Goal: Task Accomplishment & Management: Use online tool/utility

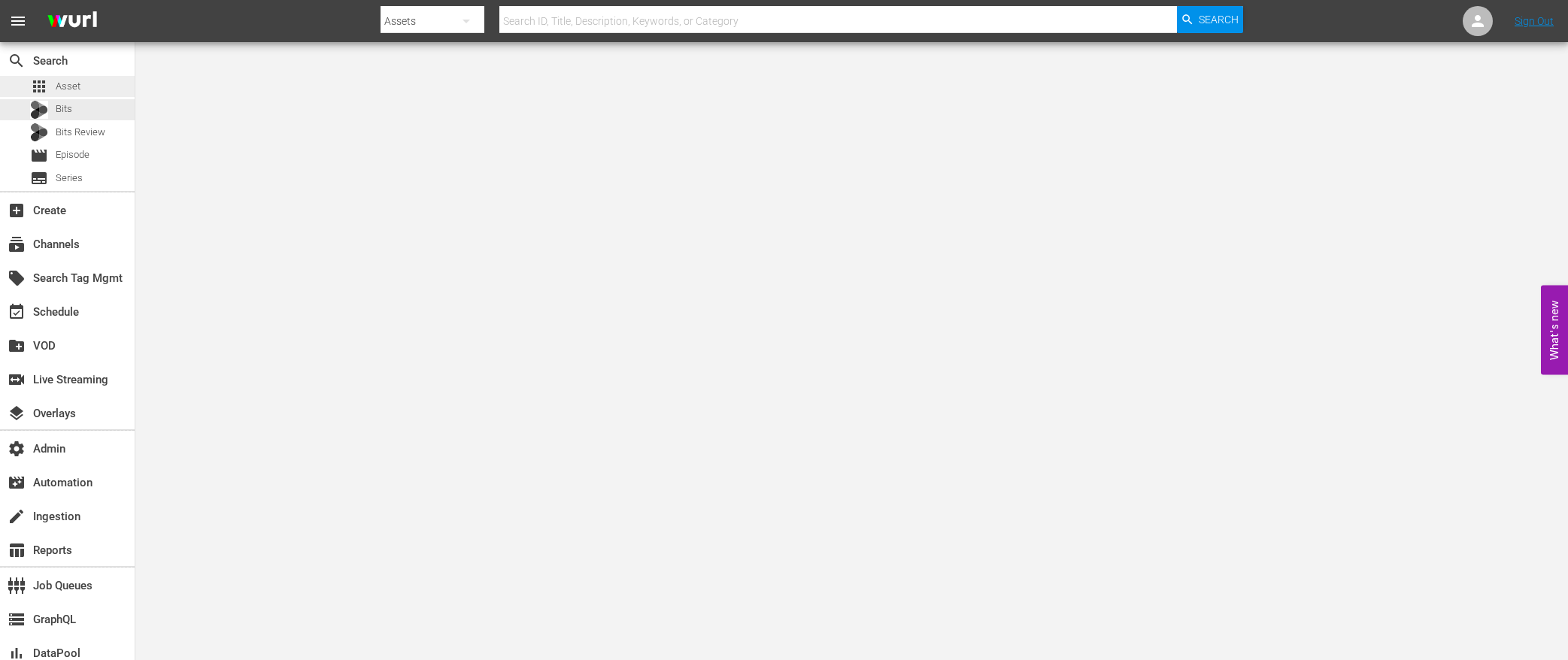
click at [77, 89] on span "Asset" at bounding box center [68, 86] width 25 height 15
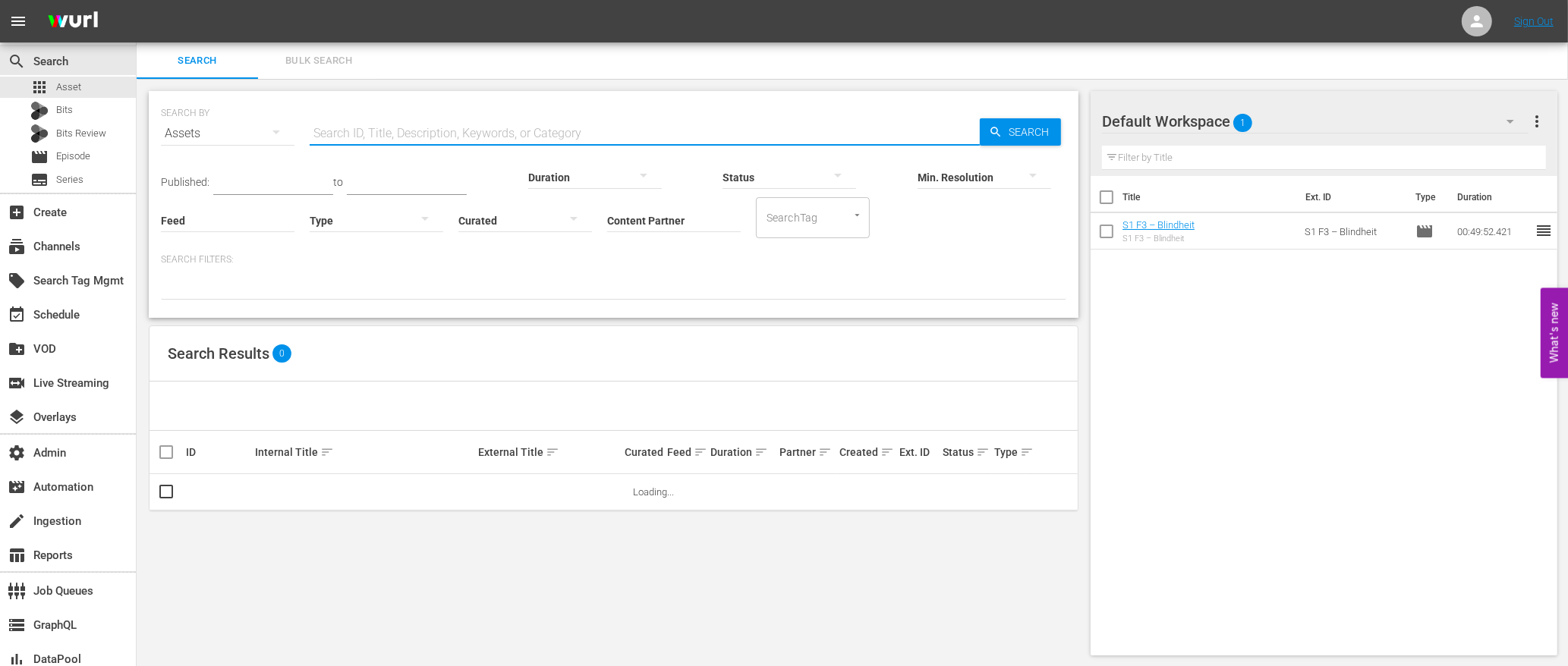
click at [443, 131] on input "text" at bounding box center [644, 133] width 670 height 37
paste input "Can an issue with Singular cause a stream to go down."
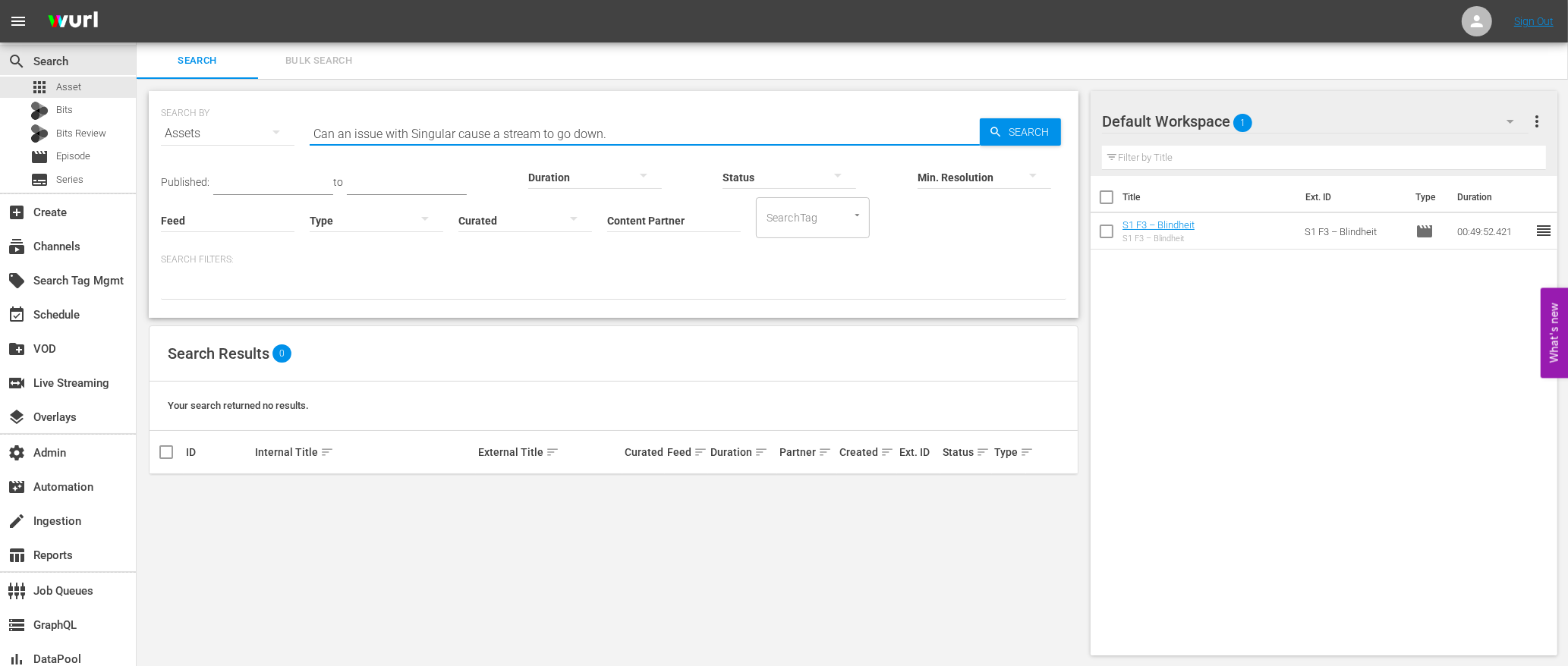
click at [647, 132] on input "Can an issue with Singular cause a stream to go down." at bounding box center [644, 133] width 670 height 37
paste input "peteski_productions_inc_drphil_1"
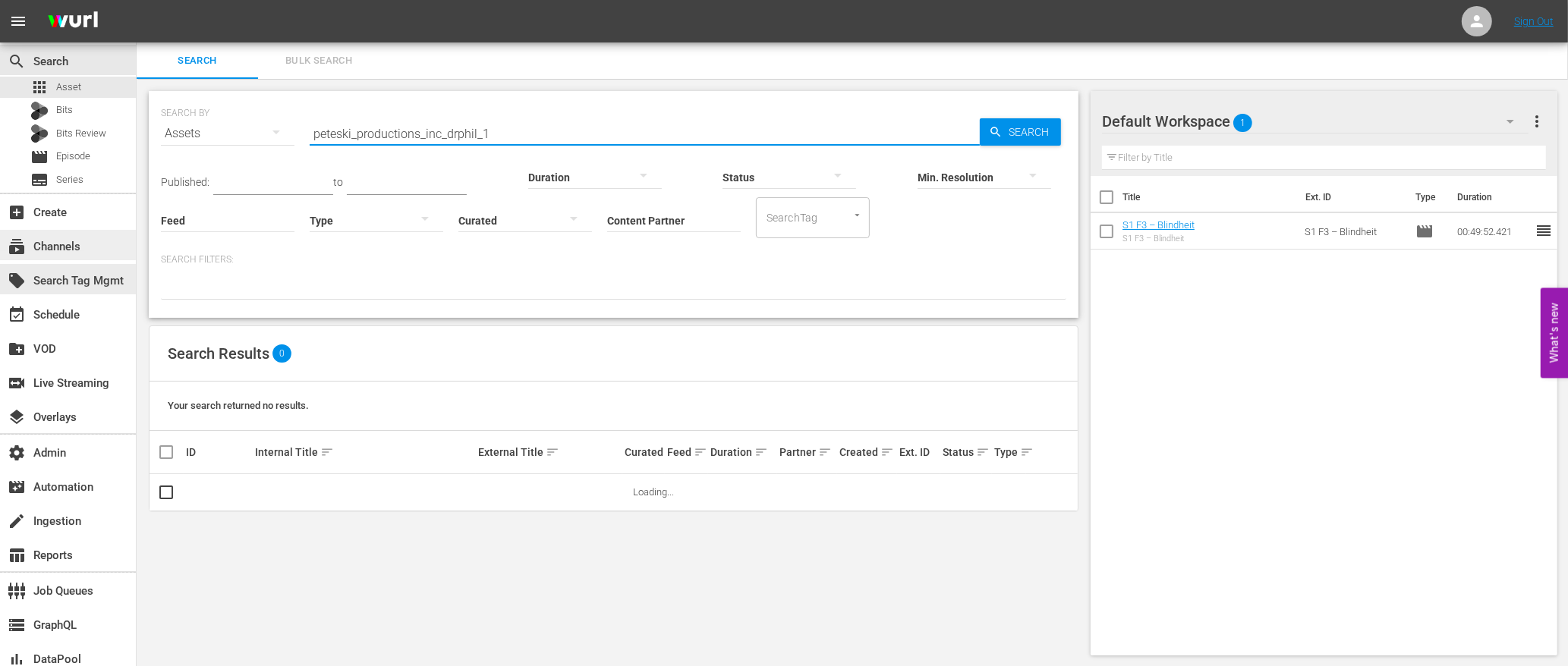
type input "peteski_productions_inc_drphil_1"
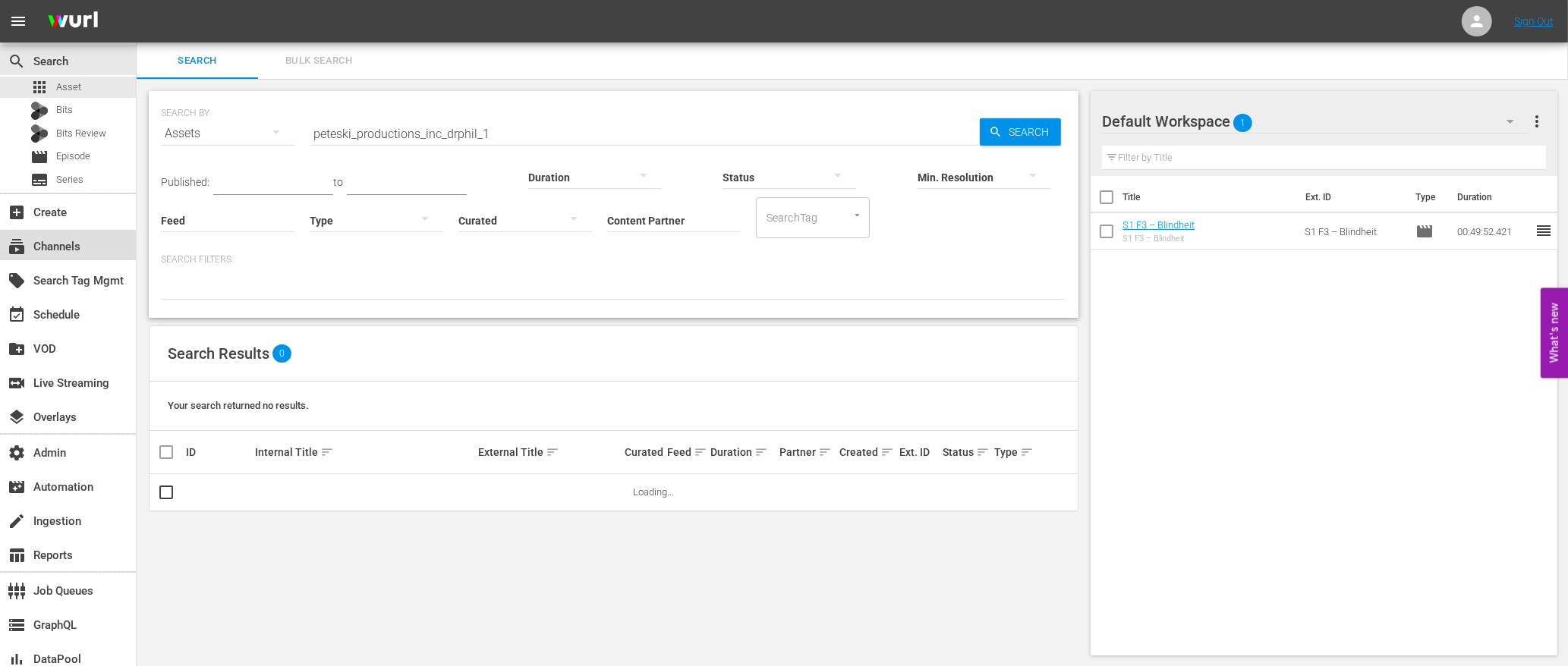
click at [70, 244] on div "subscriptions Channels" at bounding box center [42, 244] width 85 height 13
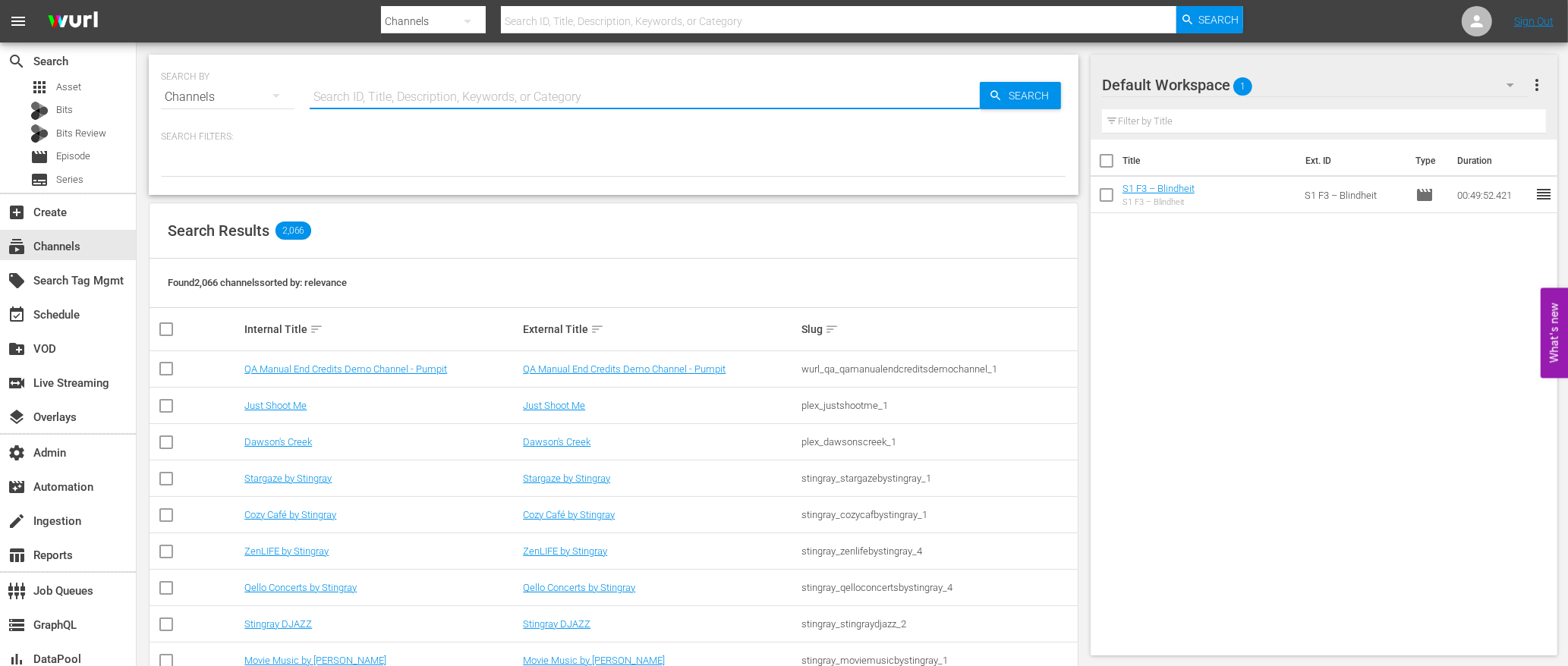
click at [479, 93] on input "text" at bounding box center [644, 97] width 670 height 37
paste input "peteski_productions_inc_drphil_1"
type input "peteski_productions_inc_drphil_1"
drag, startPoint x: 1001, startPoint y: 100, endPoint x: 976, endPoint y: 105, distance: 25.5
click at [999, 100] on icon "button" at bounding box center [996, 95] width 13 height 13
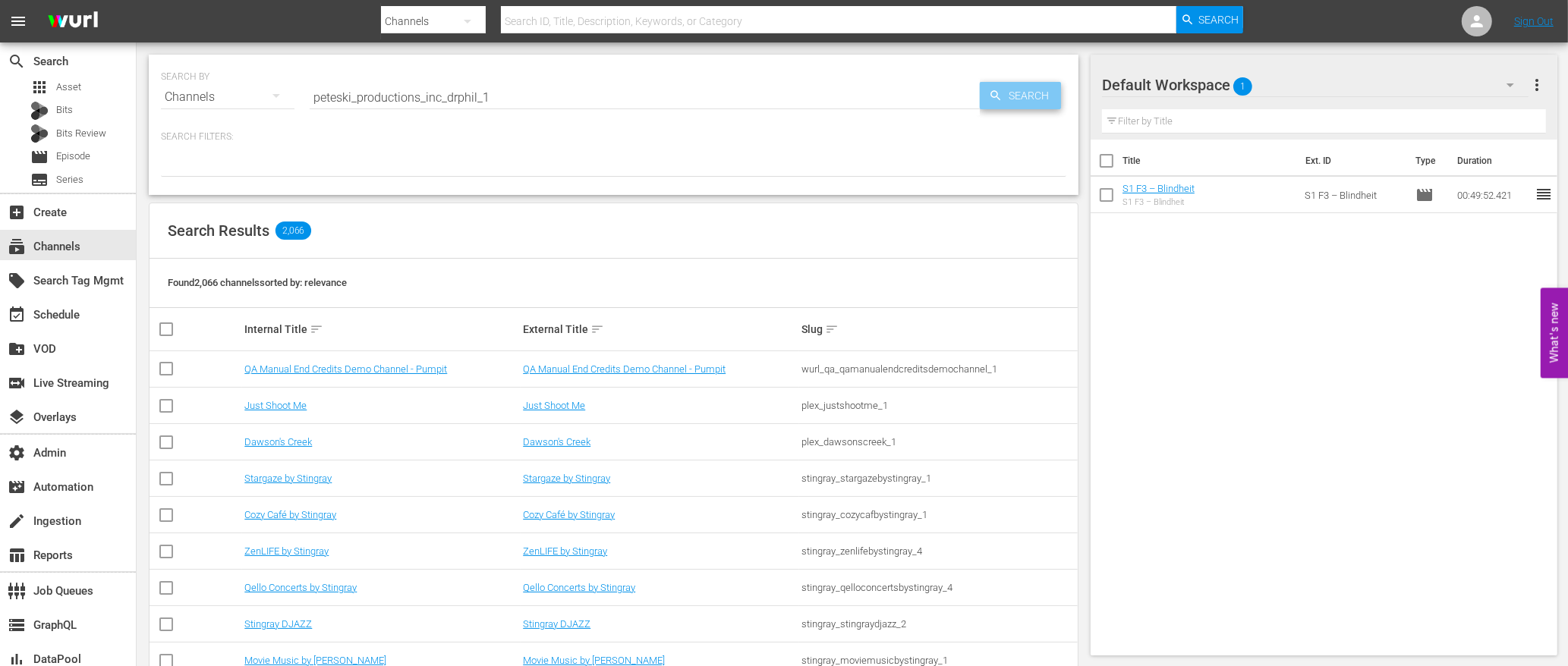
type input "peteski_productions_inc_drphil_1"
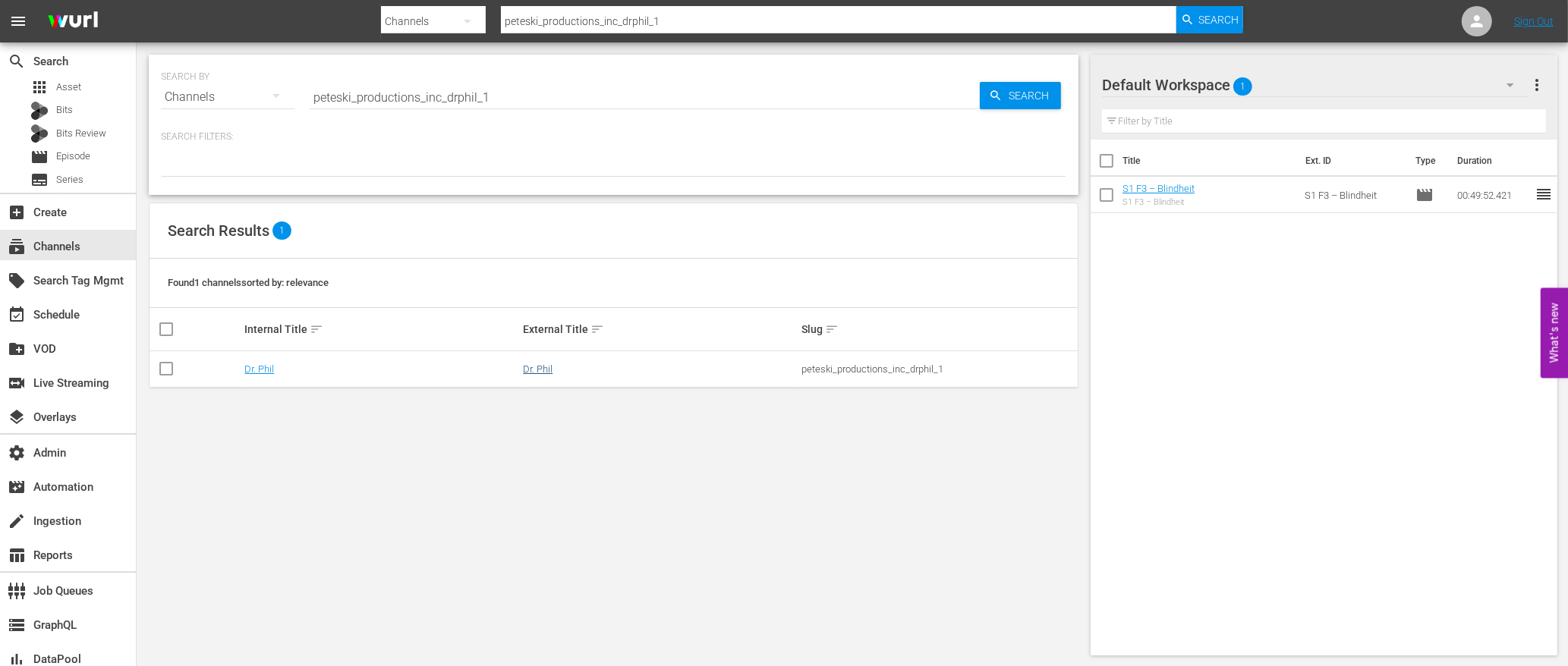
click at [547, 362] on td "Dr. Phil" at bounding box center [659, 369] width 278 height 37
click at [534, 369] on link "Dr. Phil" at bounding box center [538, 369] width 30 height 12
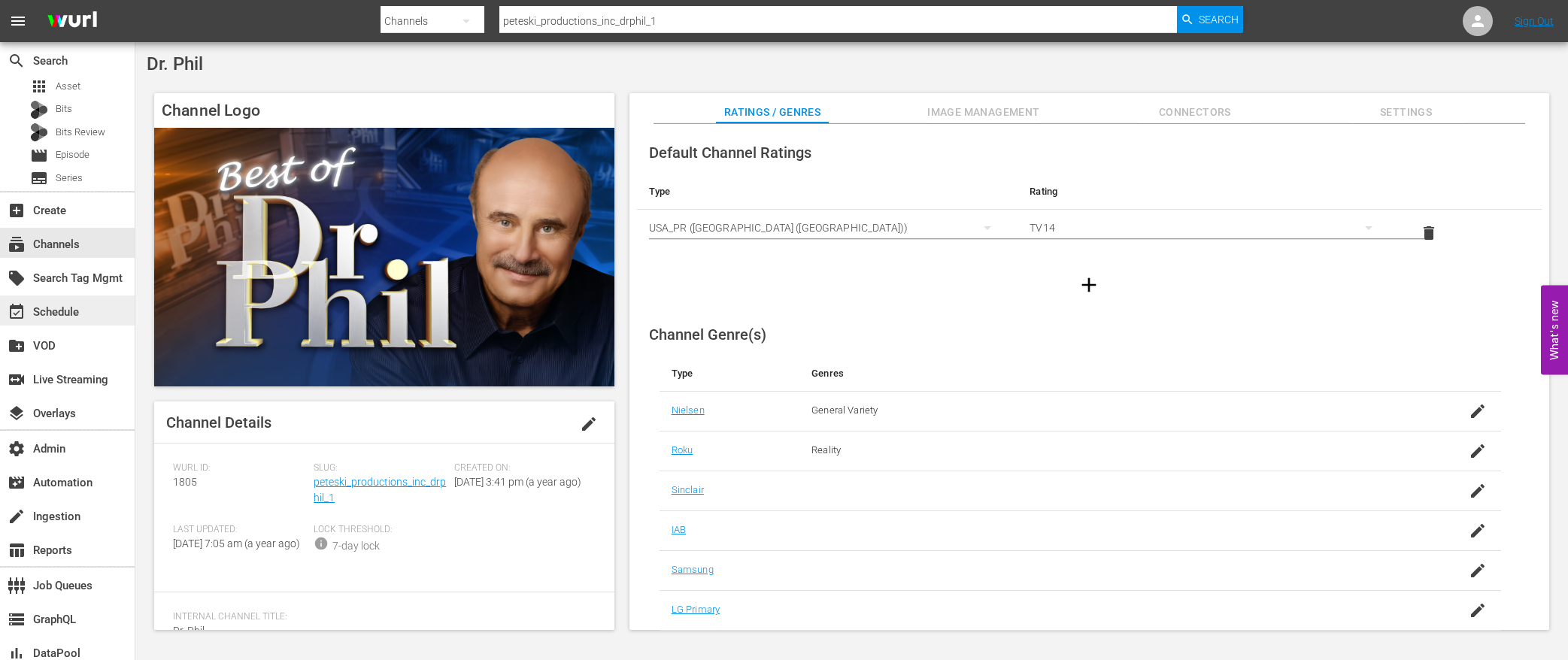
click at [97, 308] on div "event_available Schedule" at bounding box center [67, 311] width 135 height 30
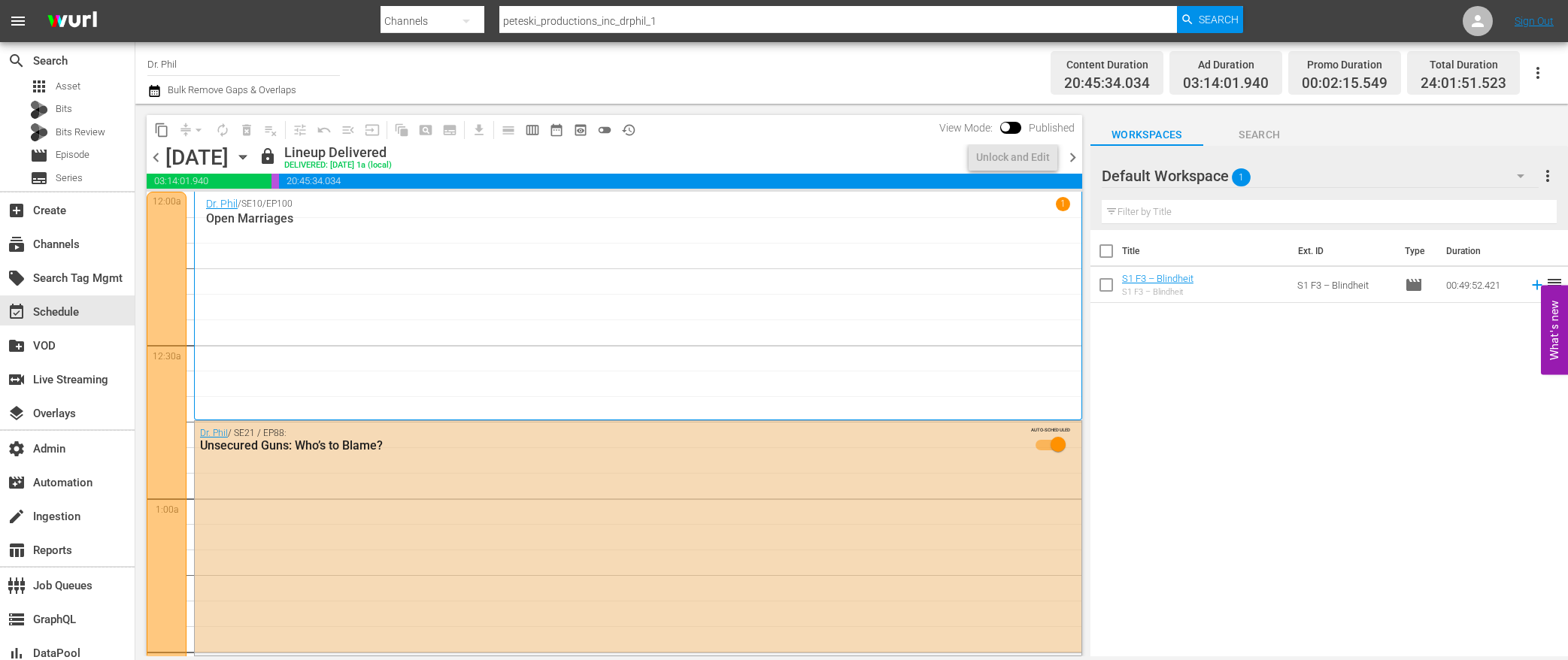
click at [153, 158] on span "chevron_left" at bounding box center [155, 157] width 19 height 19
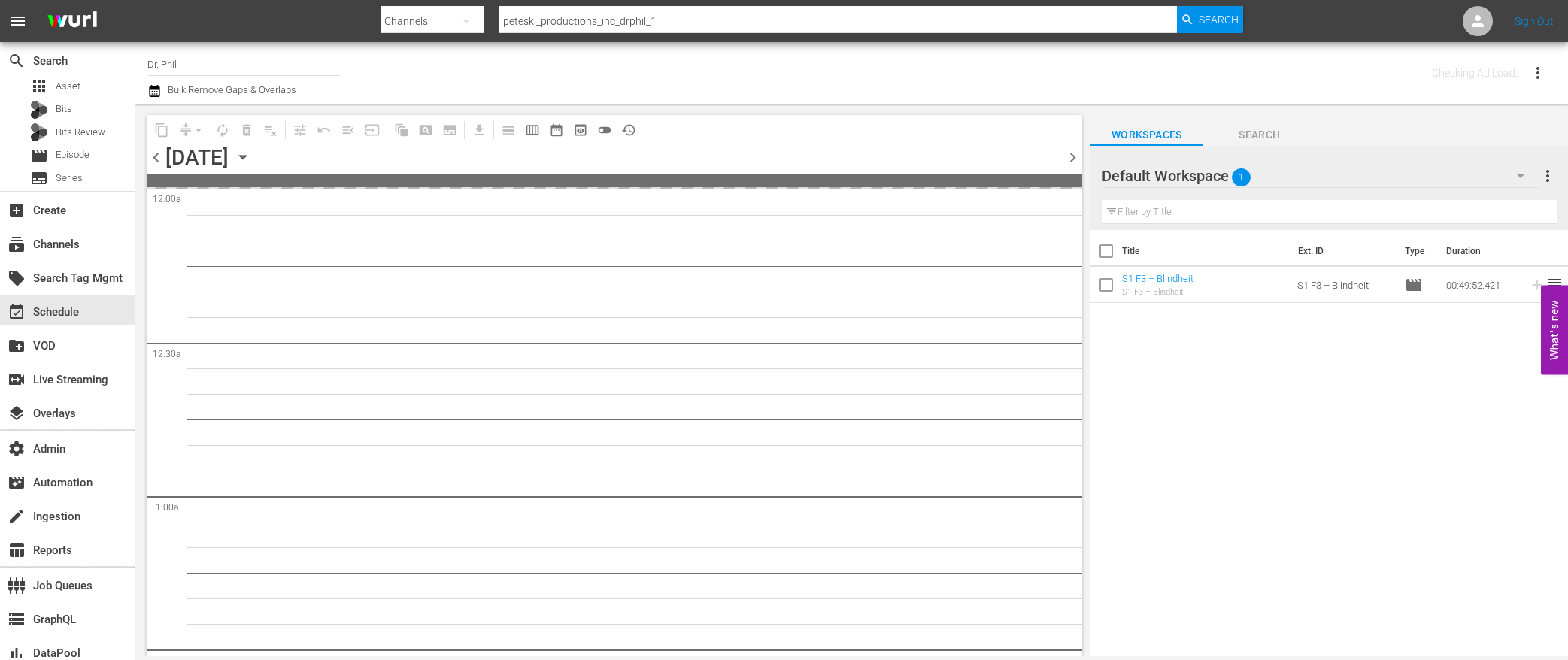
click at [154, 158] on span "chevron_left" at bounding box center [155, 157] width 19 height 19
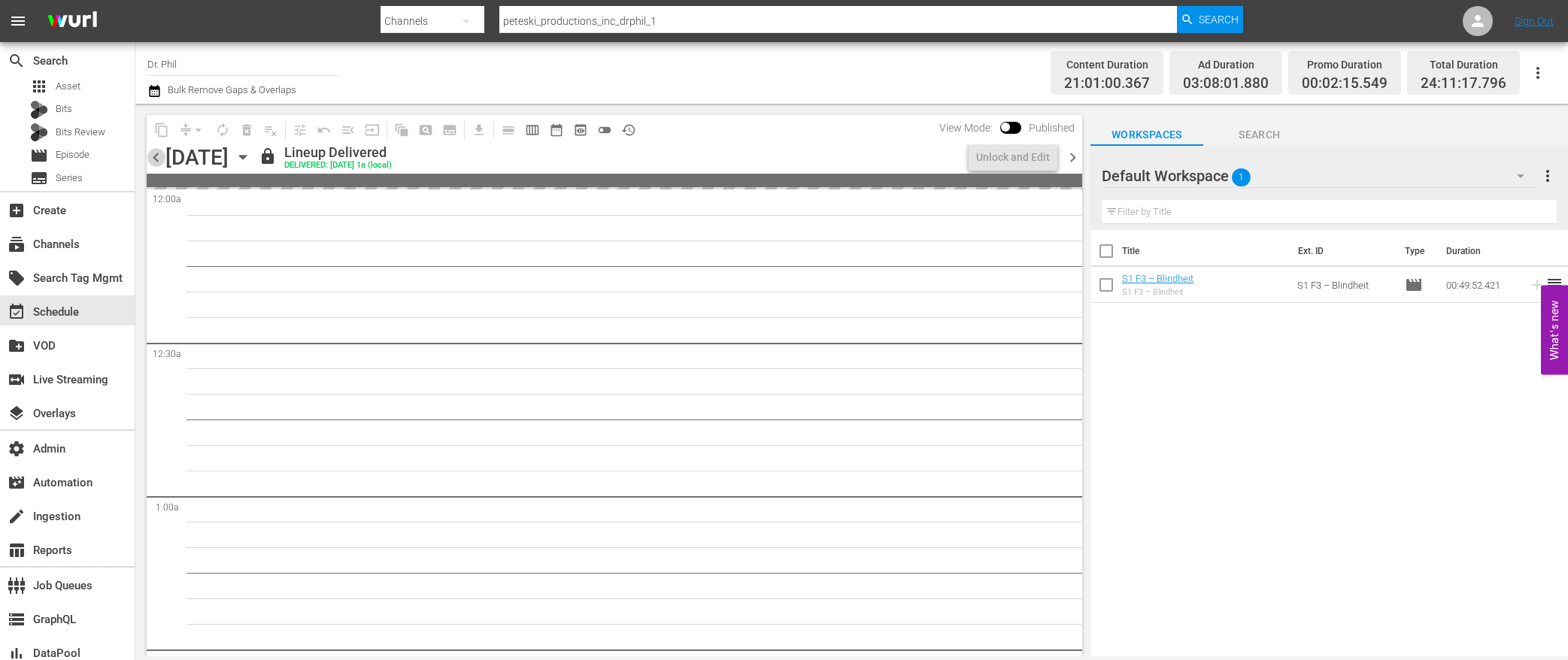
click at [154, 158] on span "chevron_left" at bounding box center [155, 157] width 19 height 19
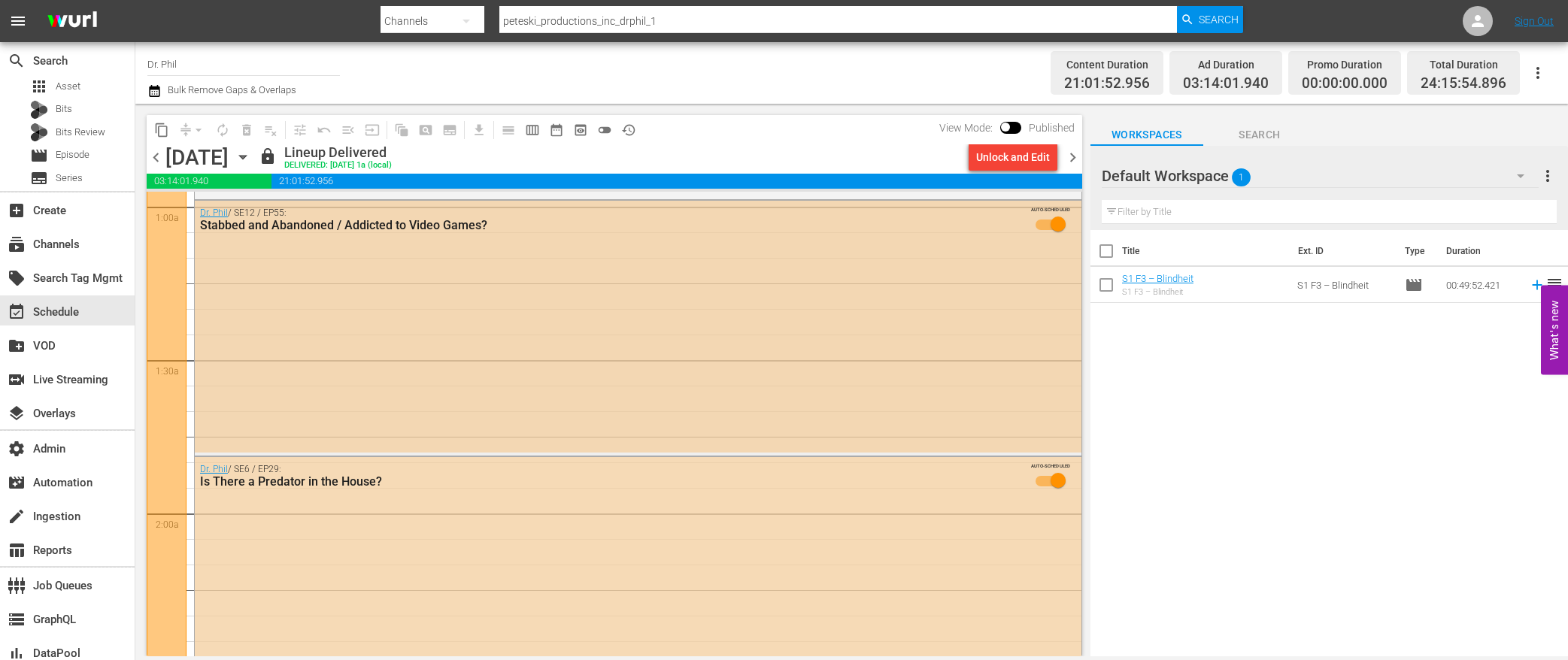
scroll to position [316, 0]
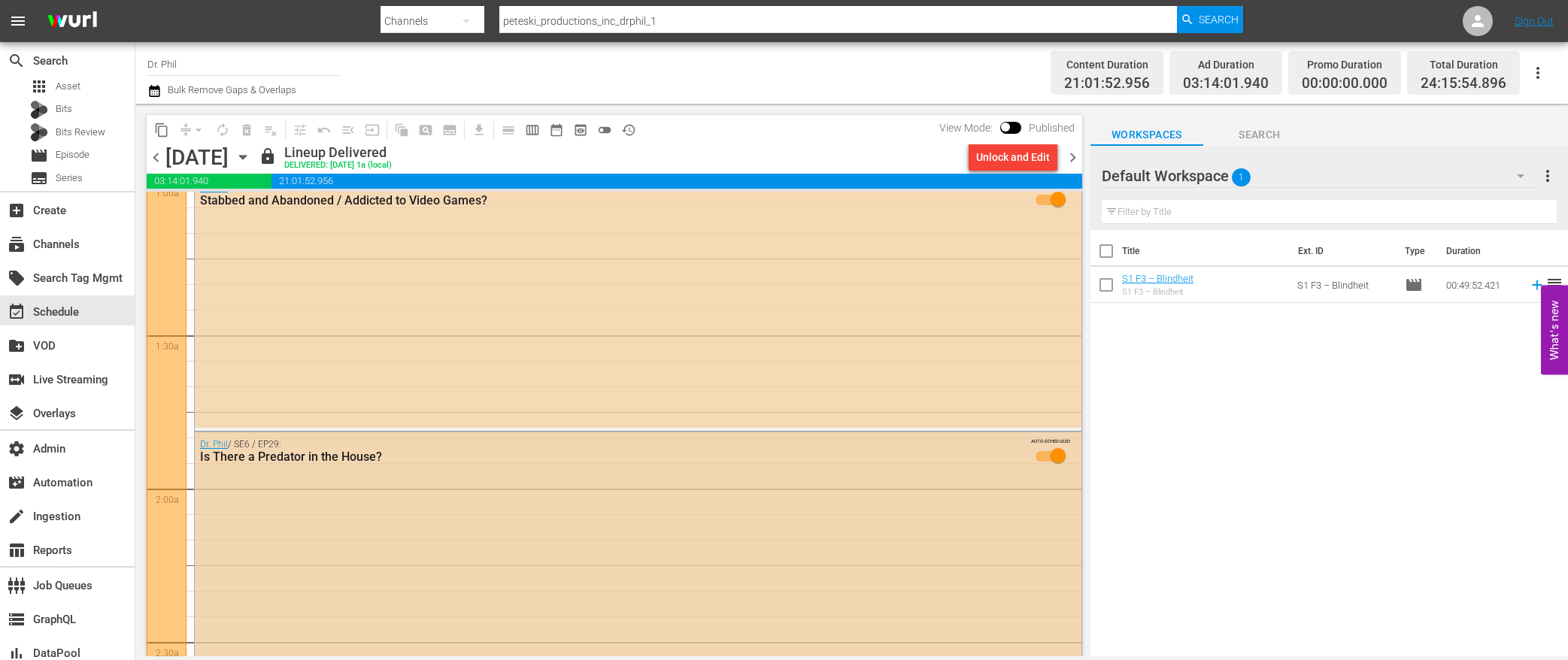
click at [441, 524] on div "Dr. [PERSON_NAME] / SE6 / EP29: Is There a Predator in the House? AUTO-SCHEDULED" at bounding box center [638, 555] width 887 height 245
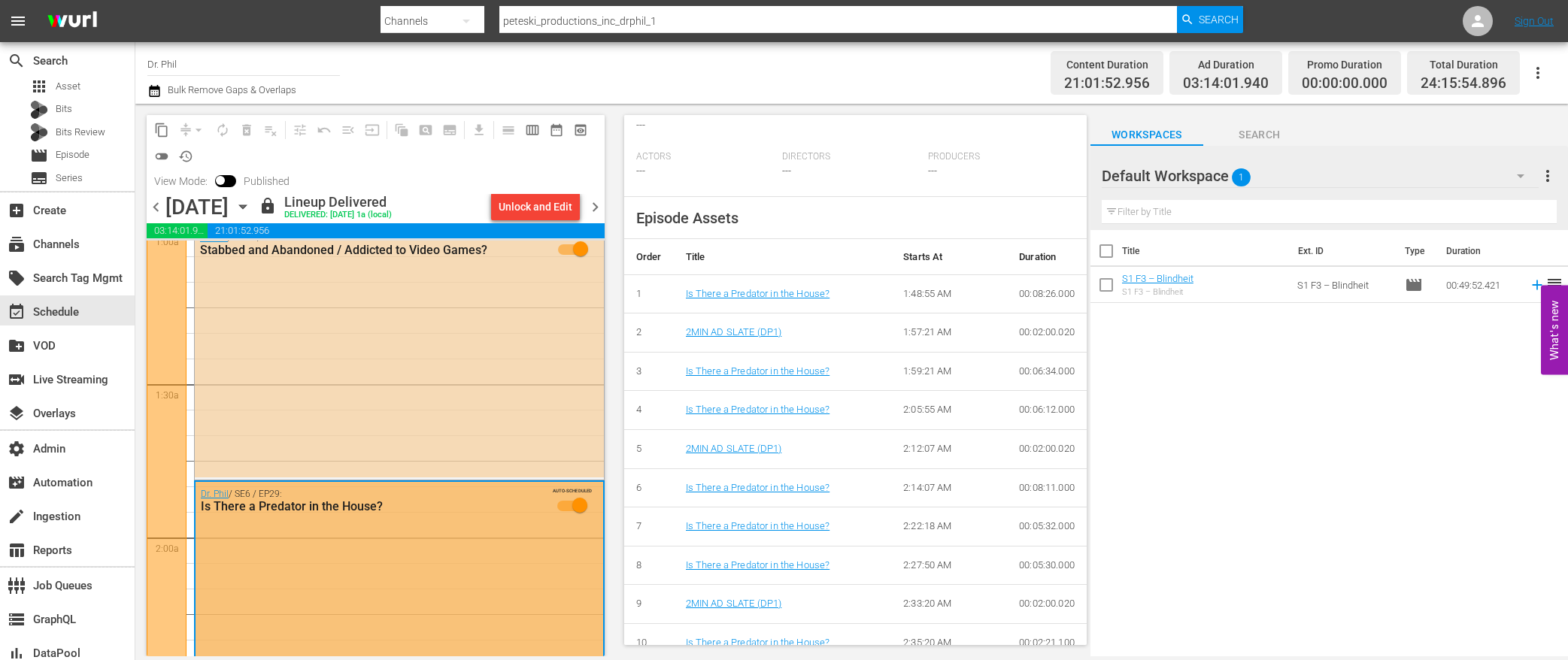
scroll to position [454, 0]
click at [156, 210] on span "chevron_left" at bounding box center [155, 206] width 19 height 19
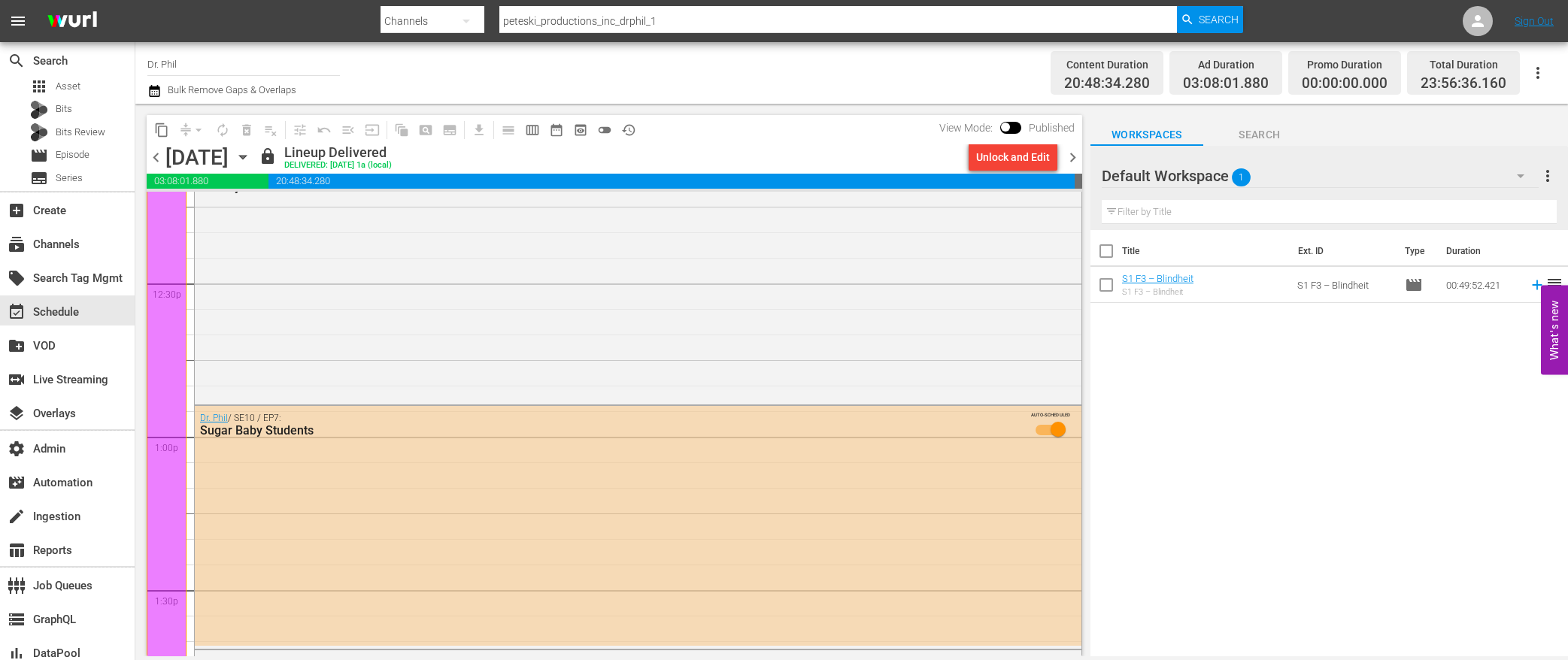
scroll to position [6966, 0]
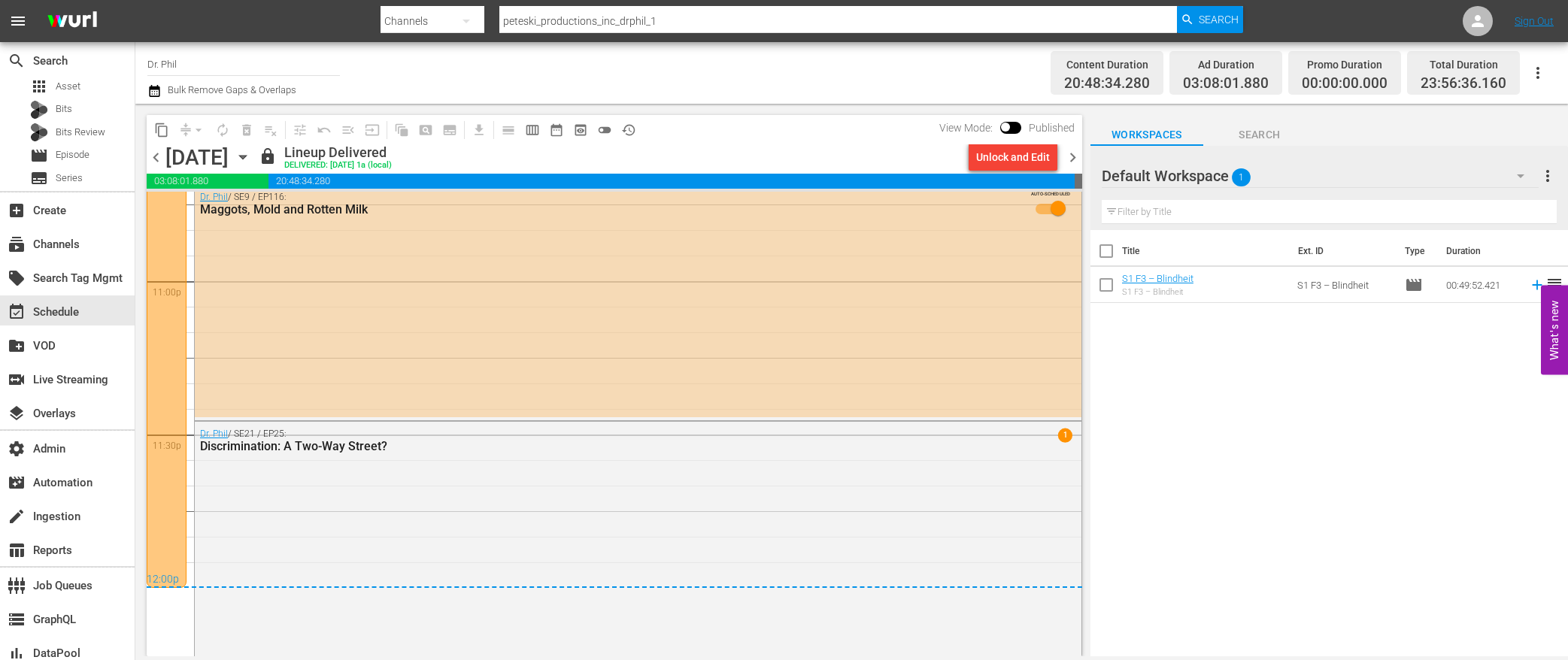
click at [702, 502] on div "Dr. [PERSON_NAME] / SE21 / EP25: Discrimination: A Two-Way Street? 1" at bounding box center [638, 537] width 887 height 231
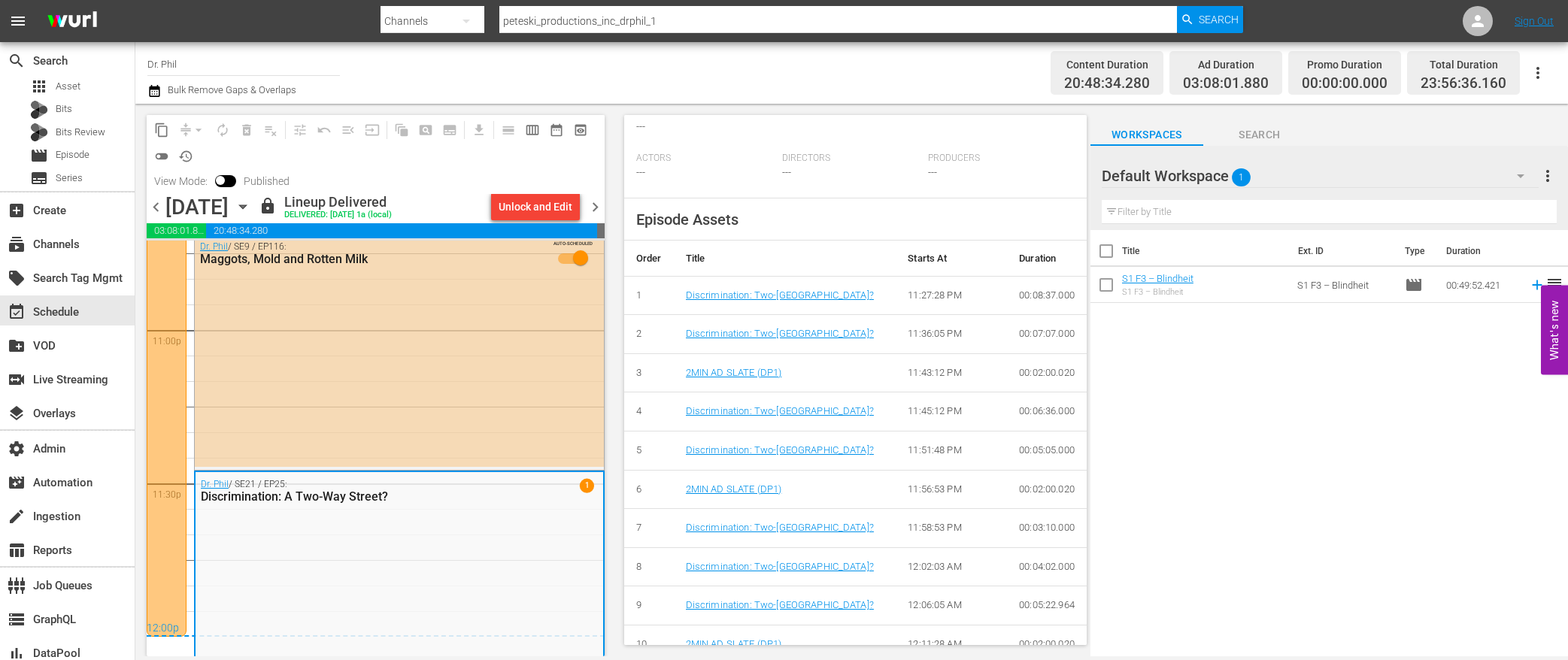
scroll to position [574, 0]
click at [470, 360] on div "Dr. Phil / SE9 / EP116: Maggots, Mold and Rotten Milk AUTO-SCHEDULED" at bounding box center [400, 351] width 410 height 232
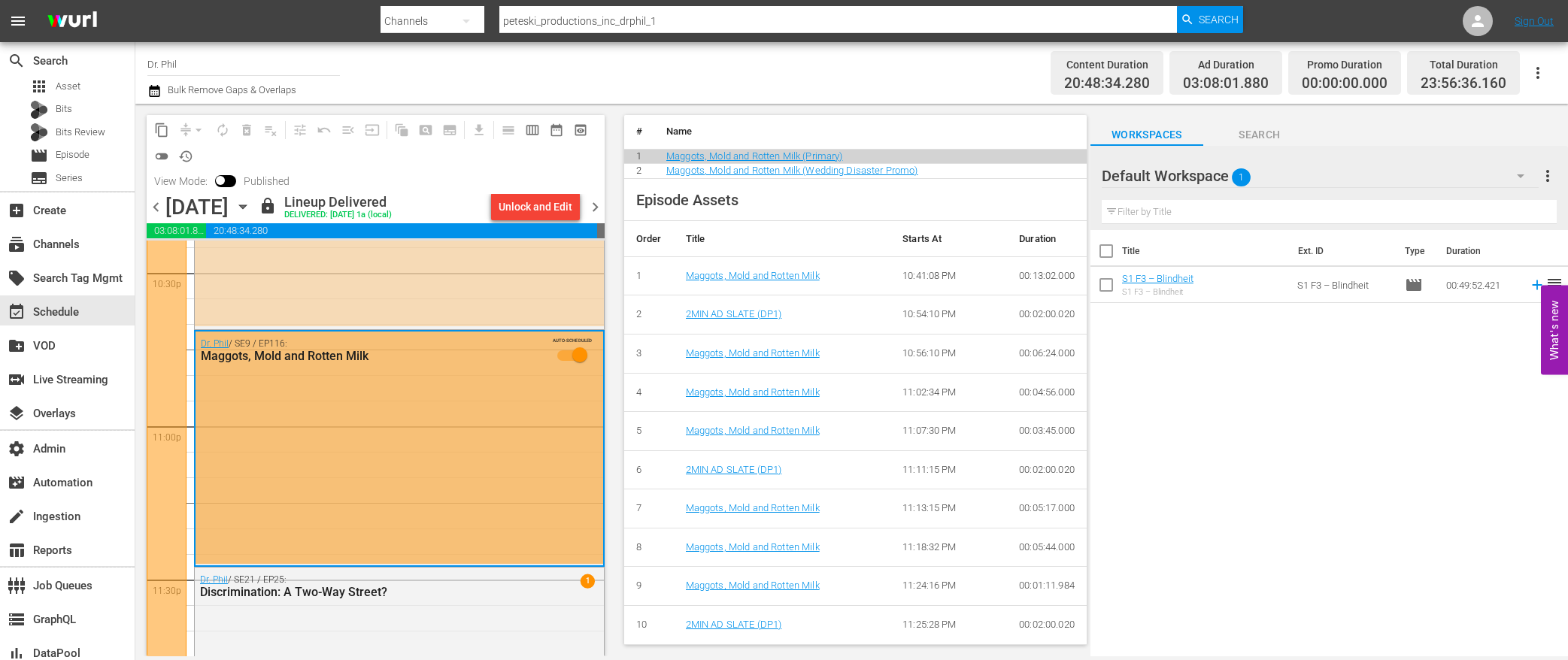
scroll to position [6858, 0]
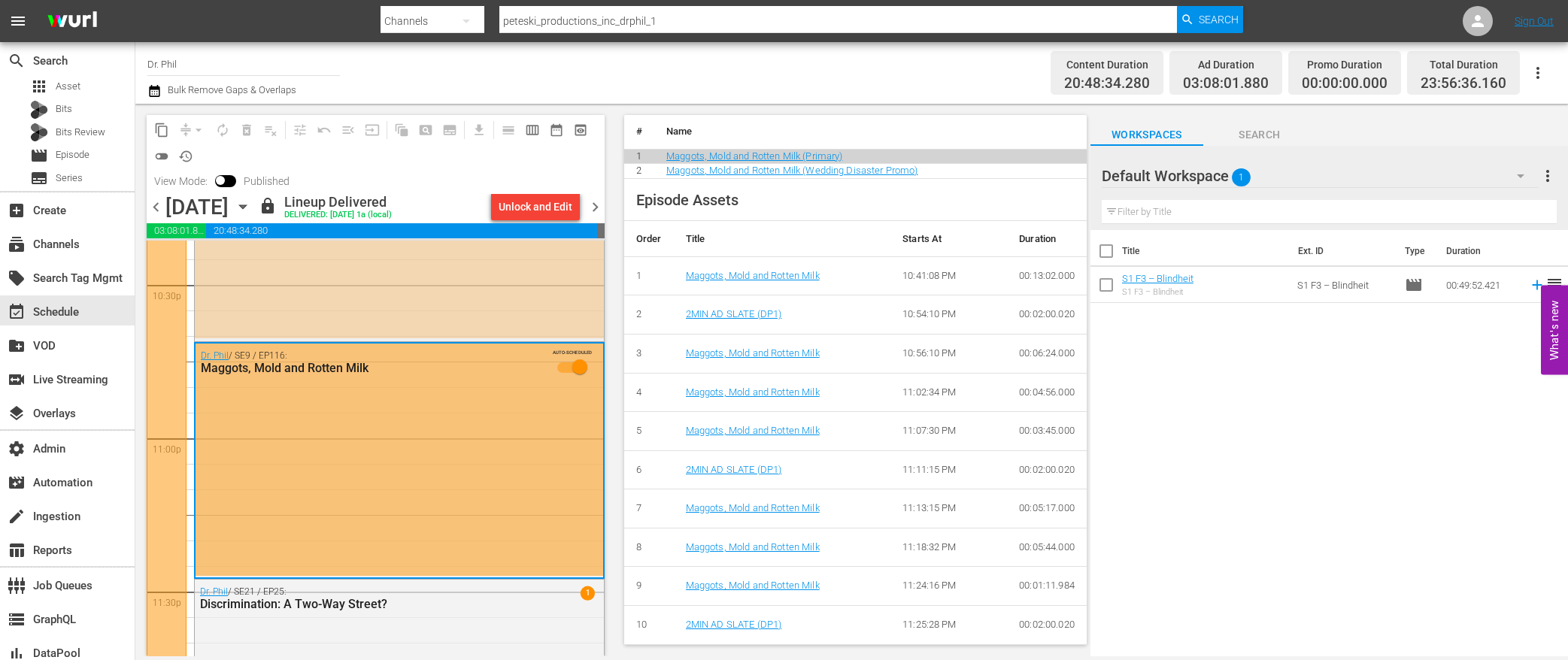
click at [481, 300] on div "Dr. [PERSON_NAME] / SE14 / EP303: Affair Accusation: Brother-In-Law & Teen PT2 …" at bounding box center [400, 225] width 410 height 226
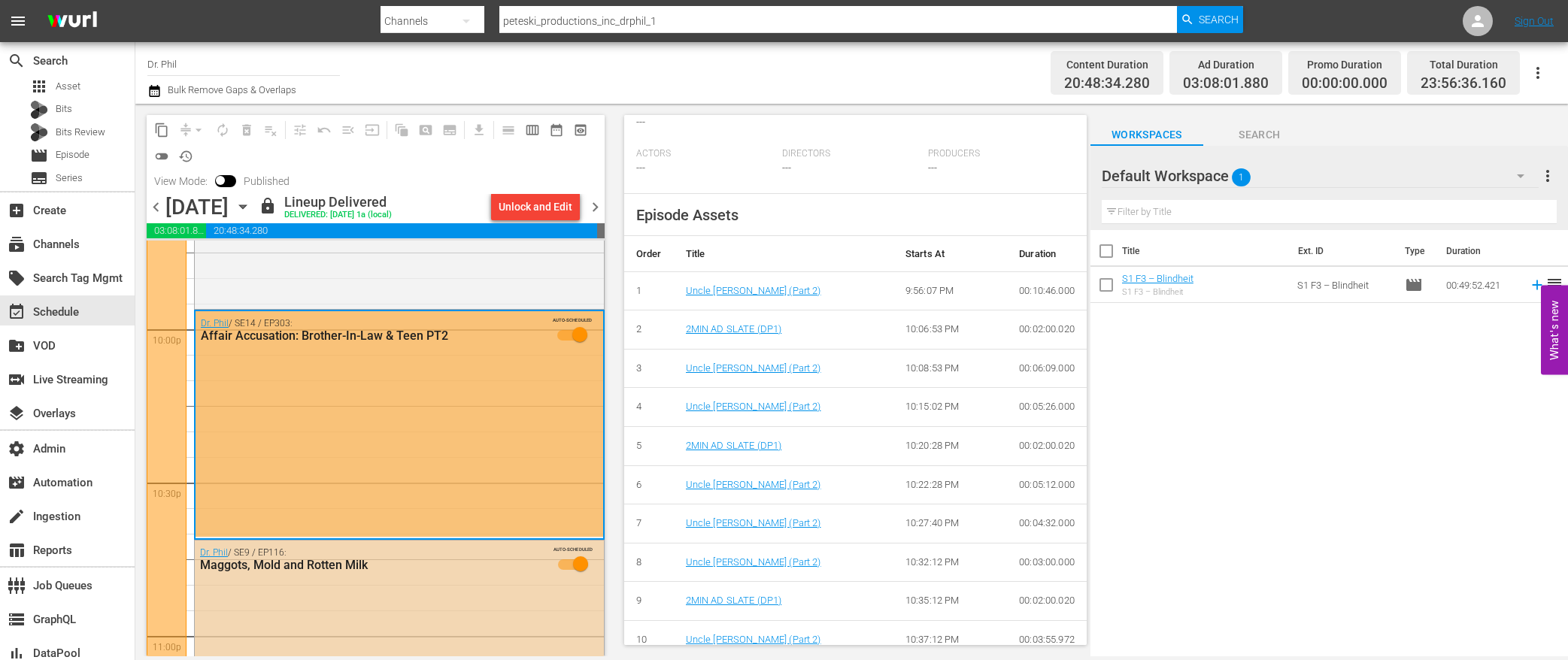
scroll to position [6449, 0]
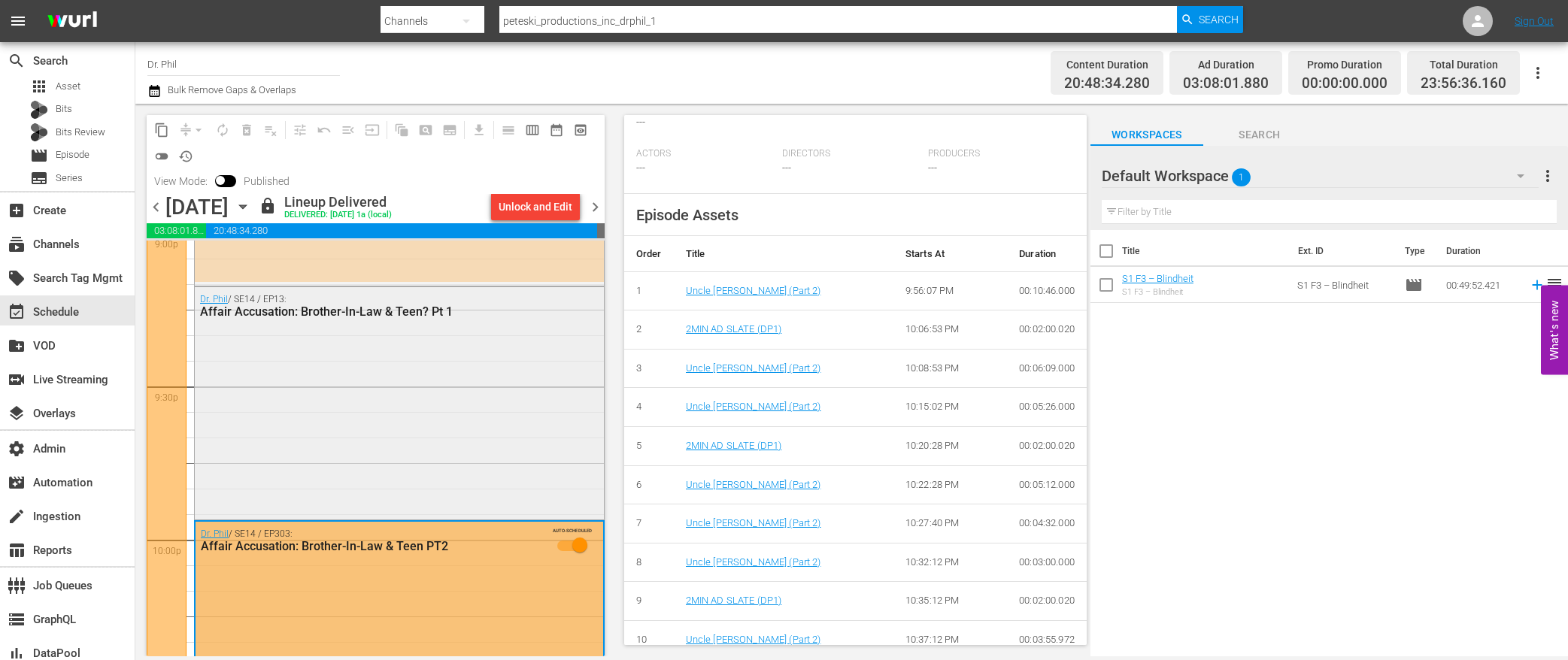
click at [473, 424] on div "Dr. [PERSON_NAME] / SE14 / EP13: Affair Accusation: Brother-In-Law & Teen? Pt 1" at bounding box center [400, 401] width 410 height 229
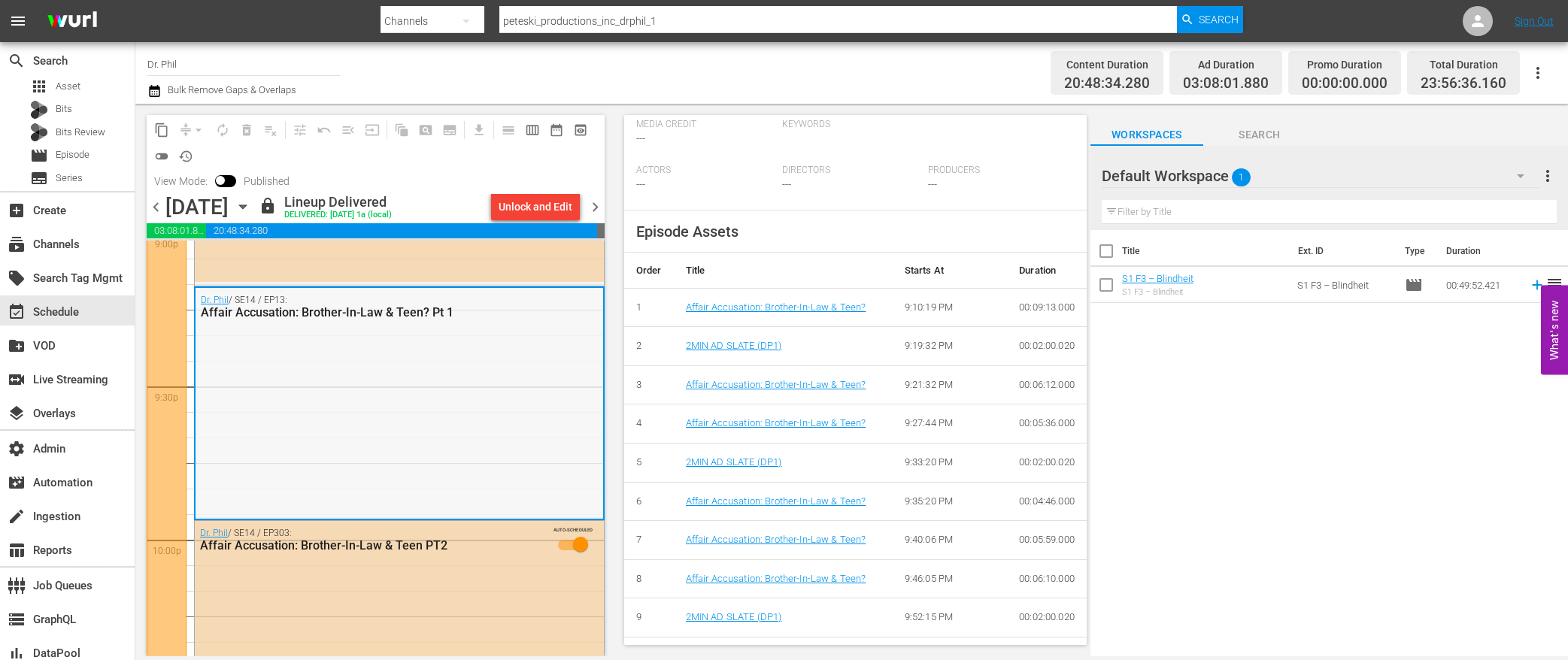
scroll to position [6106, 0]
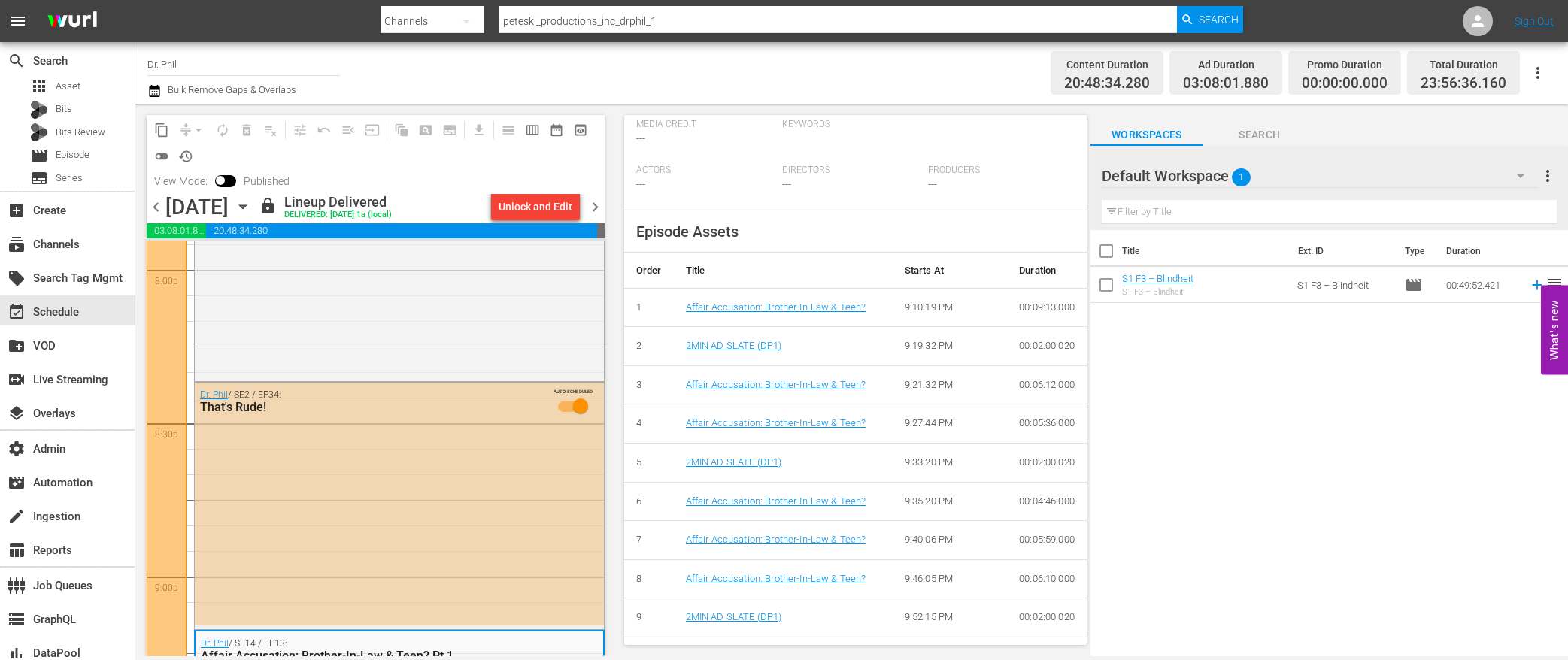
click at [469, 462] on div "Dr. [PERSON_NAME] / SE2 / EP34: That's Rude! AUTO-SCHEDULED" at bounding box center [400, 504] width 410 height 243
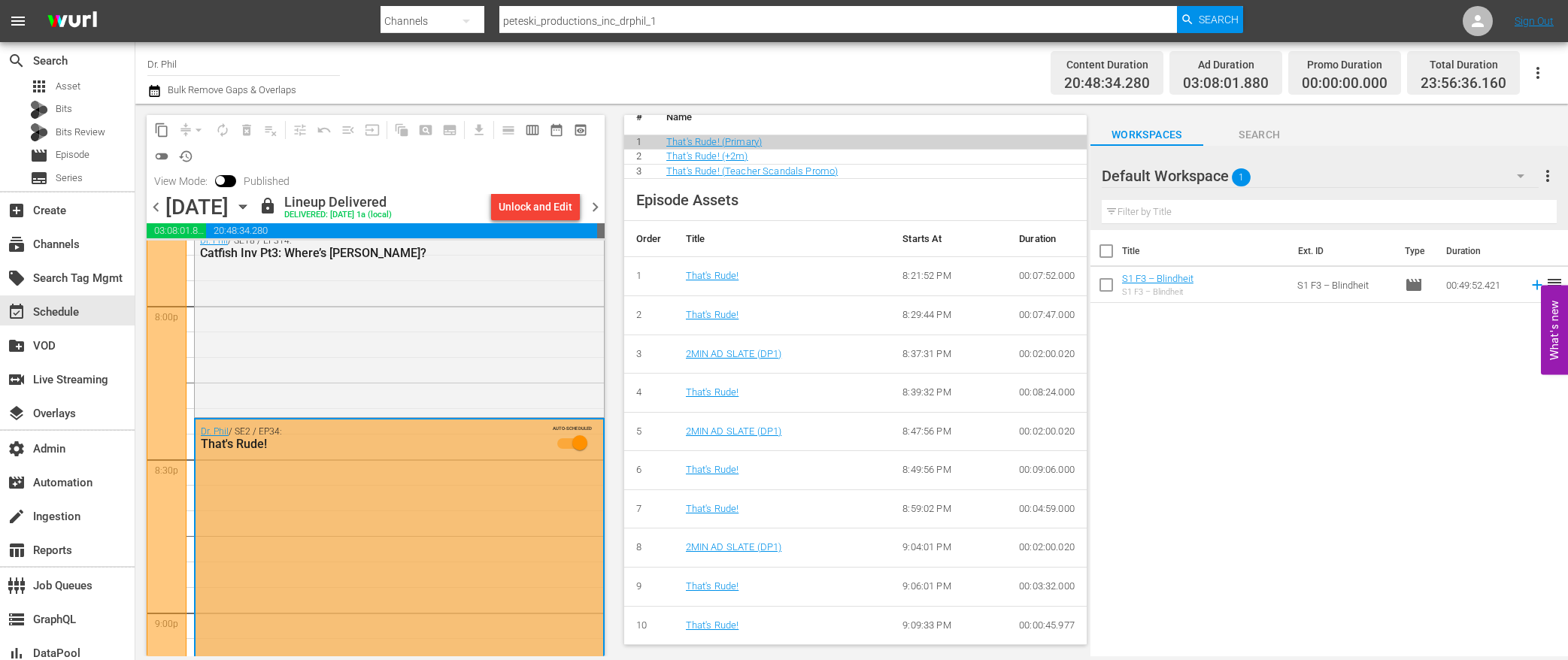
scroll to position [6048, 0]
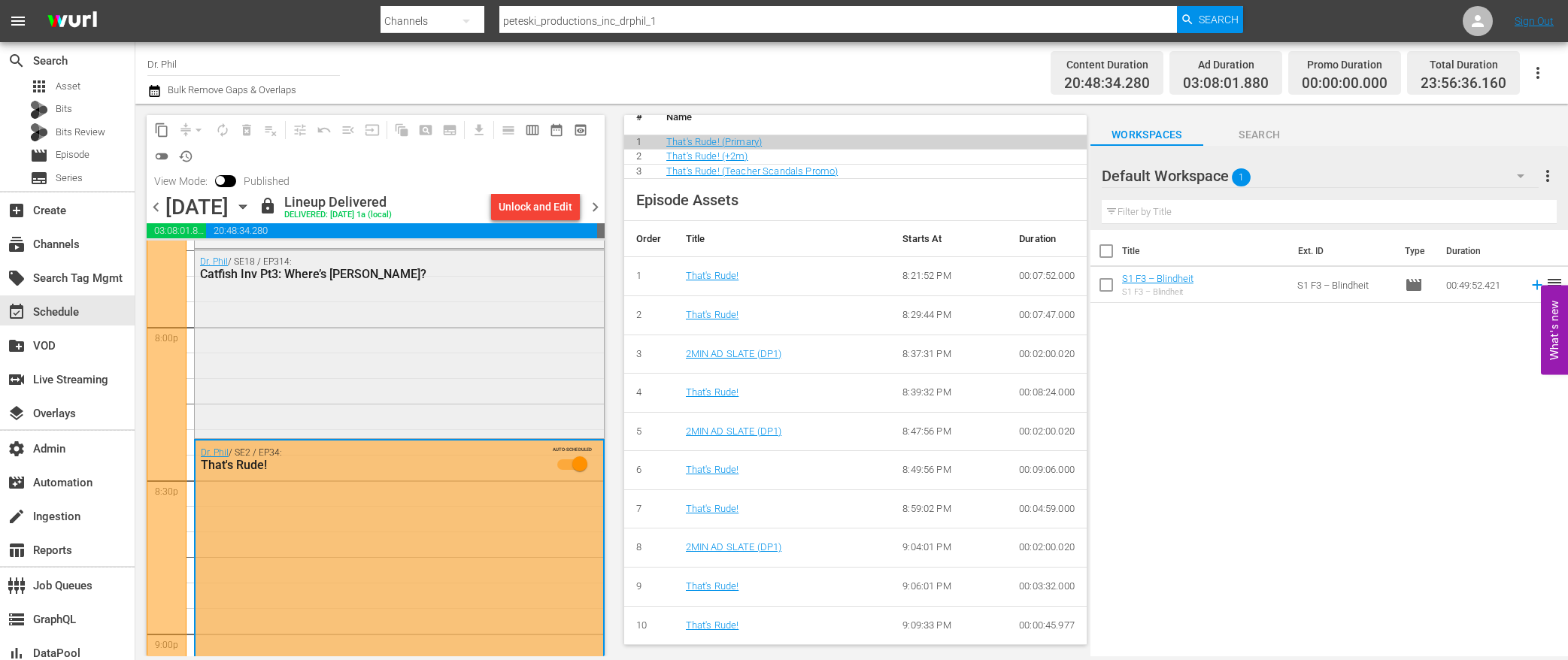
click at [485, 362] on div "Dr. [PERSON_NAME] / SE18 / EP314: Catfish Inv Pt3: Where’s [PERSON_NAME]?" at bounding box center [400, 343] width 410 height 186
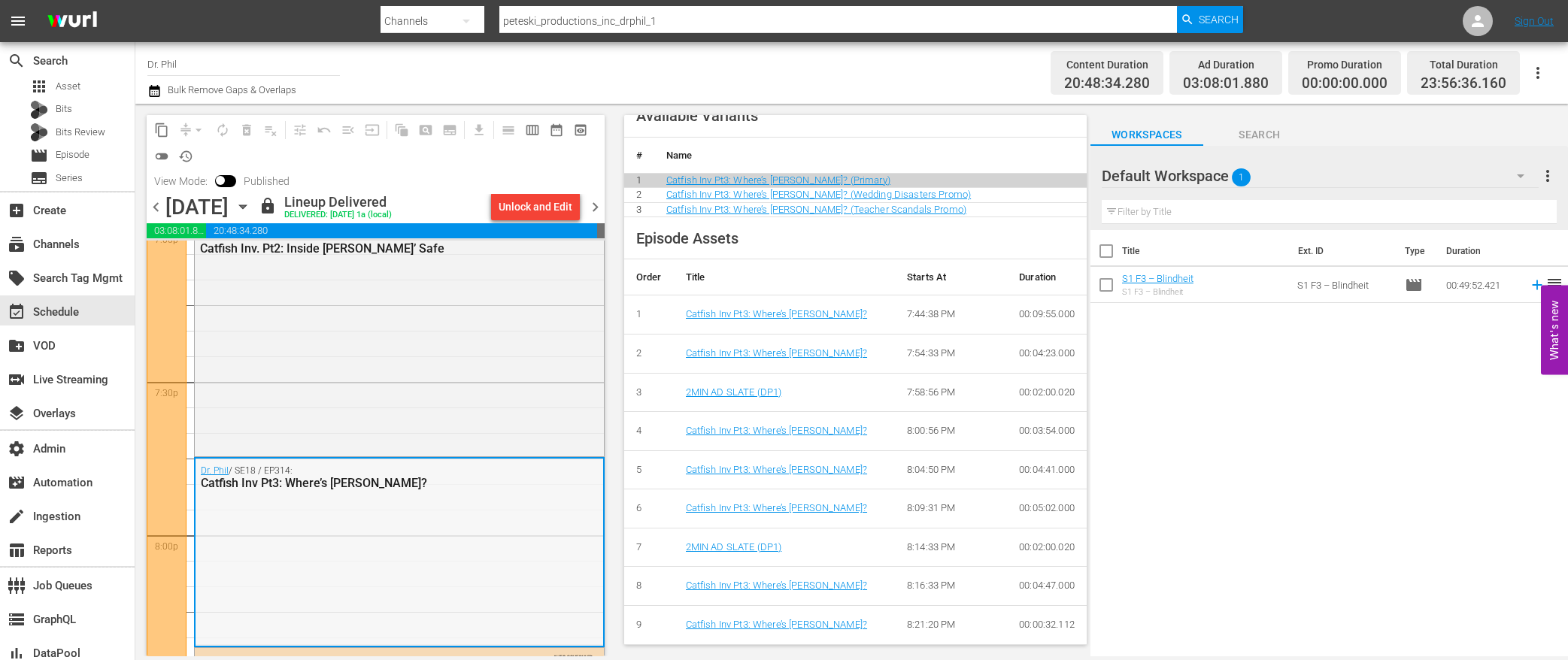
scroll to position [5734, 0]
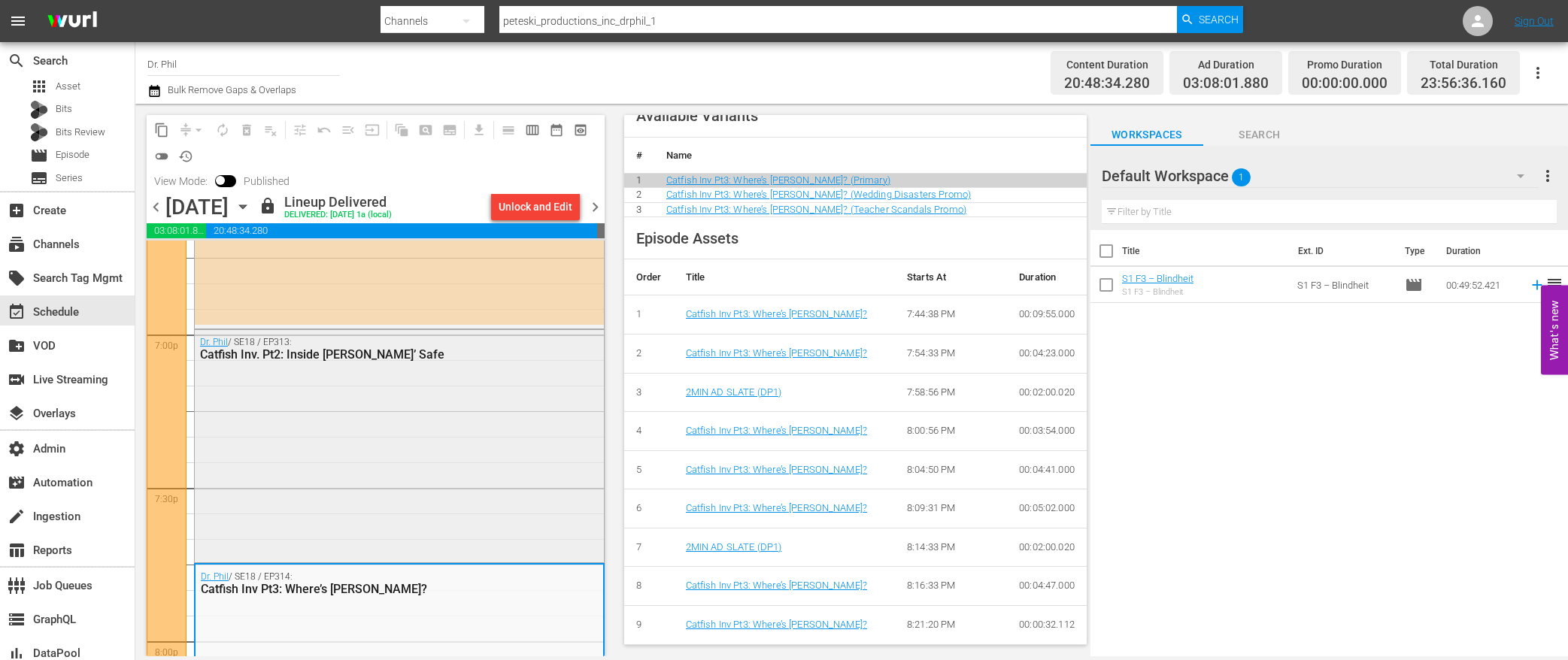
click at [438, 493] on div "Dr. [PERSON_NAME] / SE18 / EP313: Catfish Inv. Pt2: Inside [PERSON_NAME]’ Safe" at bounding box center [400, 445] width 410 height 229
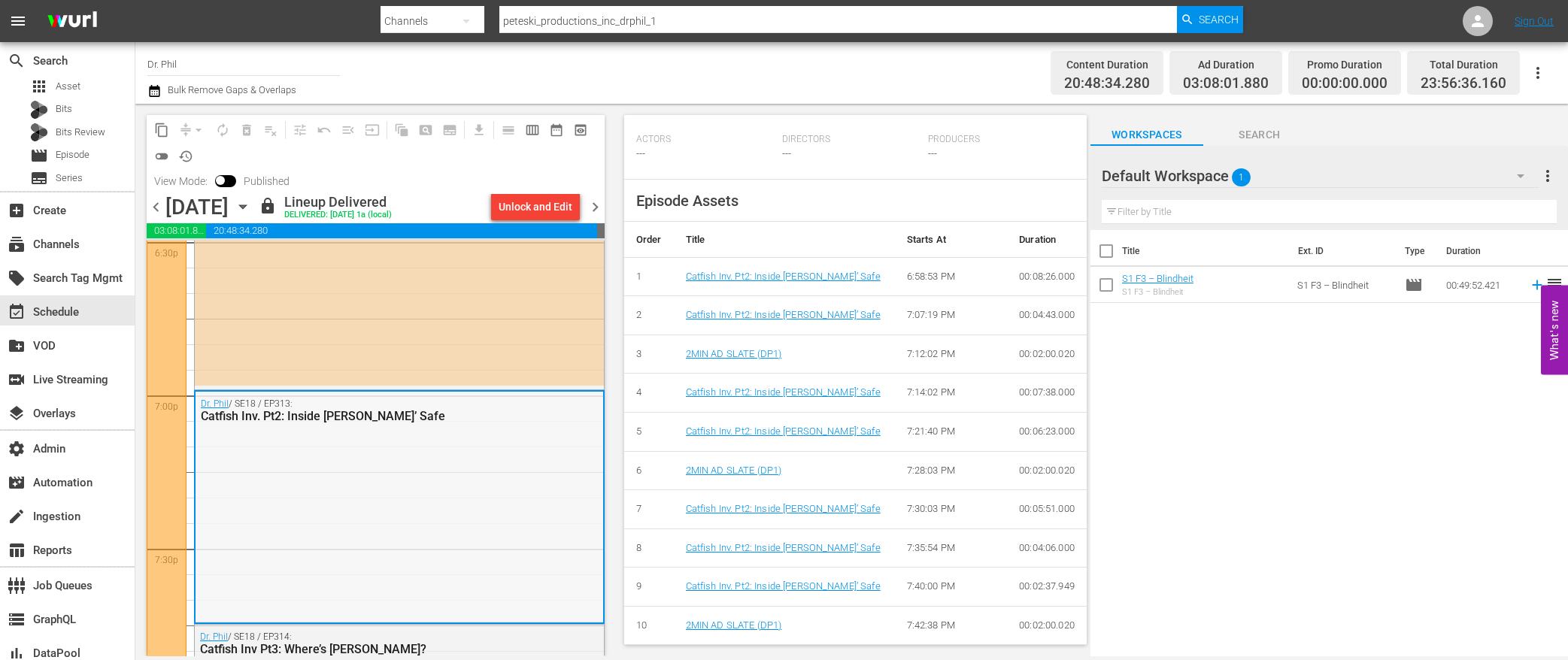
scroll to position [5627, 0]
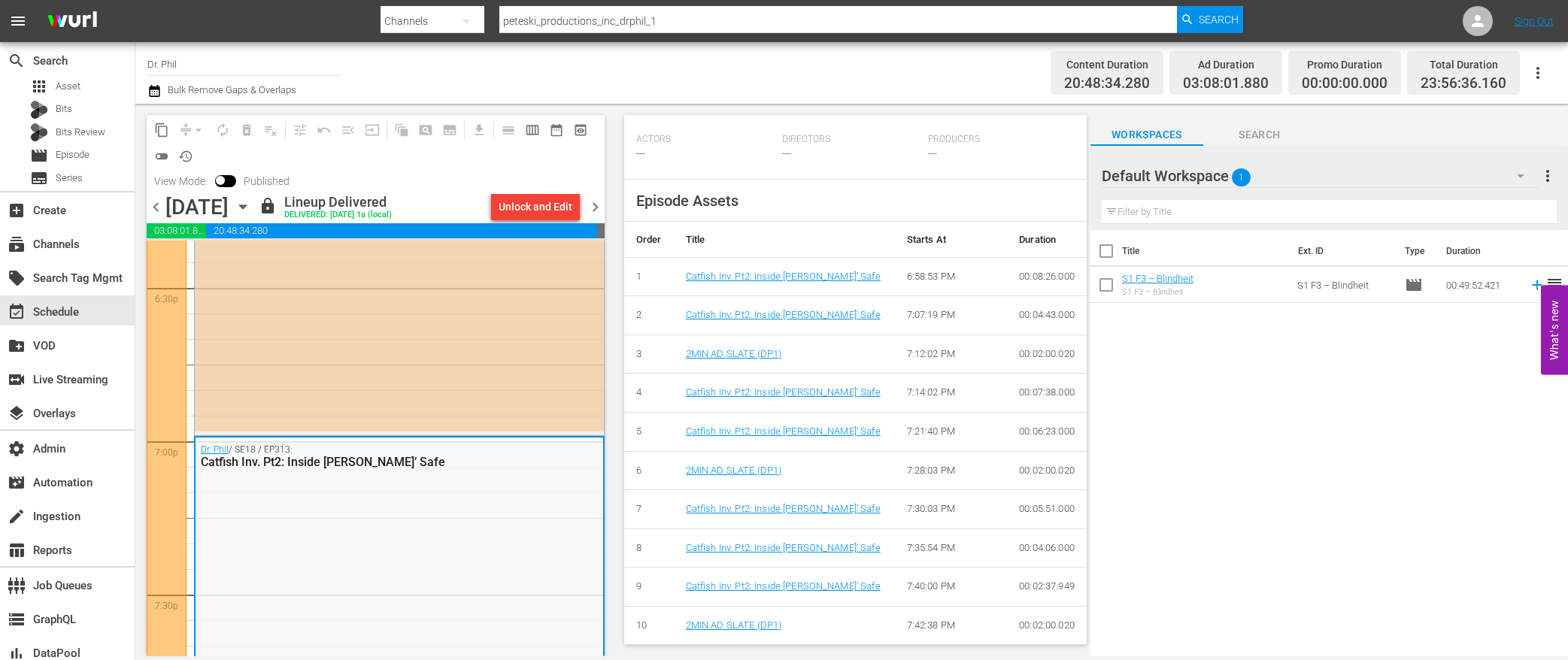
click at [480, 398] on div "Dr. [PERSON_NAME] / SE18 / EP92: A Dr [PERSON_NAME] Catfish Investigation Pt 1 …" at bounding box center [400, 319] width 410 height 224
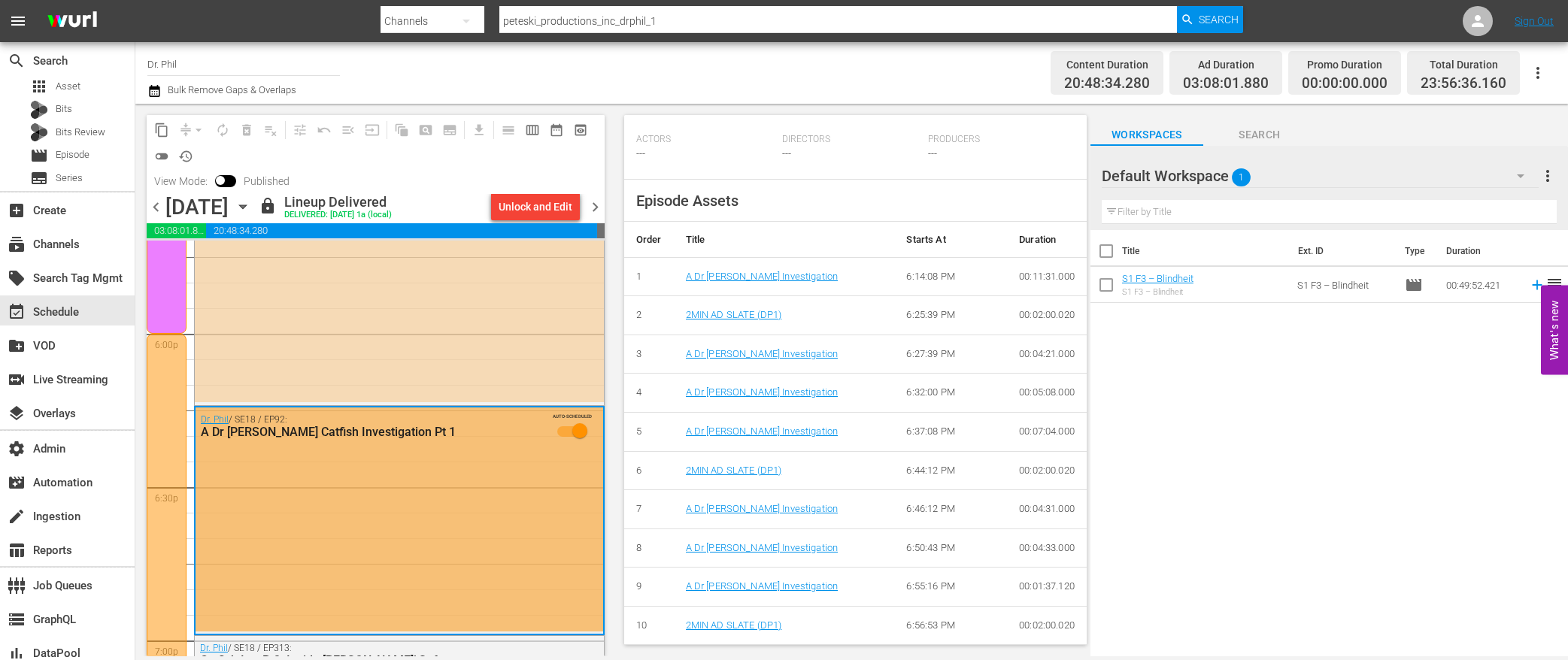
scroll to position [5321, 0]
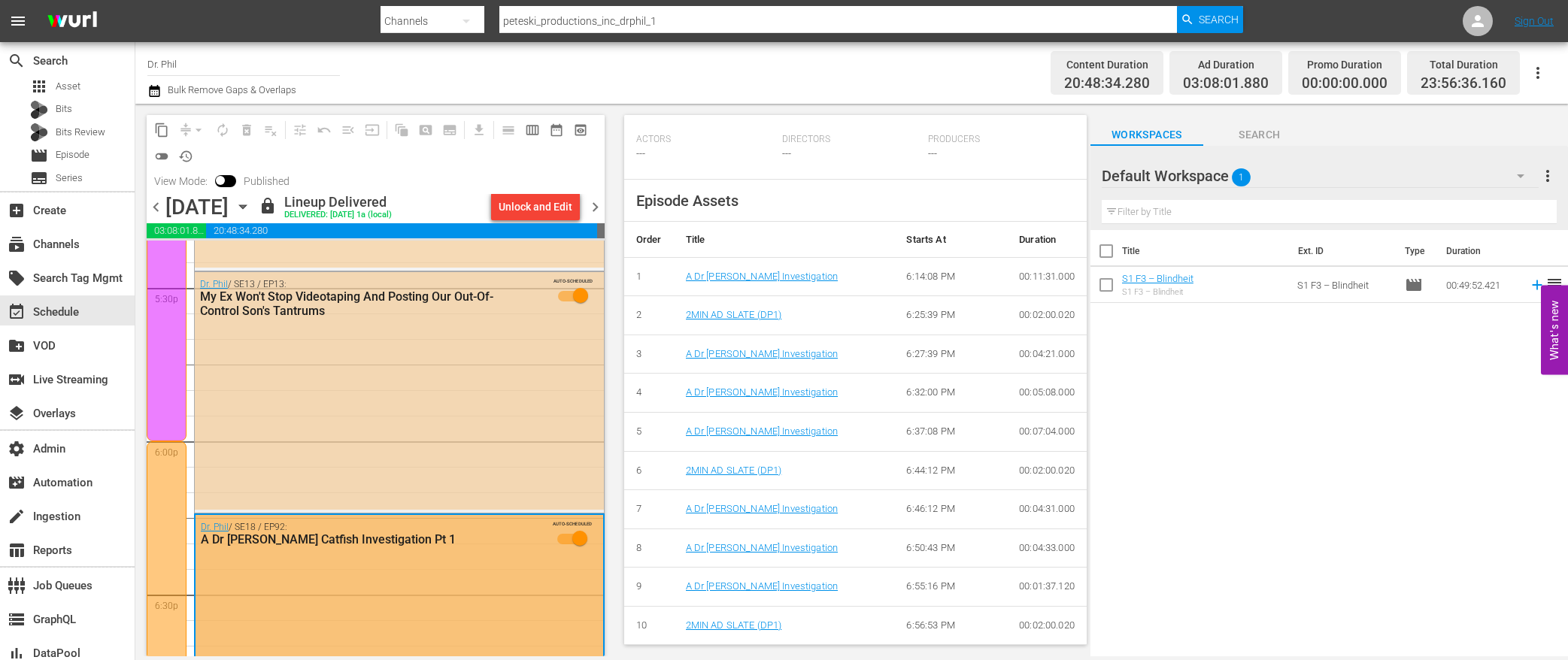
click at [419, 454] on div "Dr. [PERSON_NAME] / SE13 / EP13: My Ex Won't Stop Videotaping And Posting Our O…" at bounding box center [400, 391] width 410 height 237
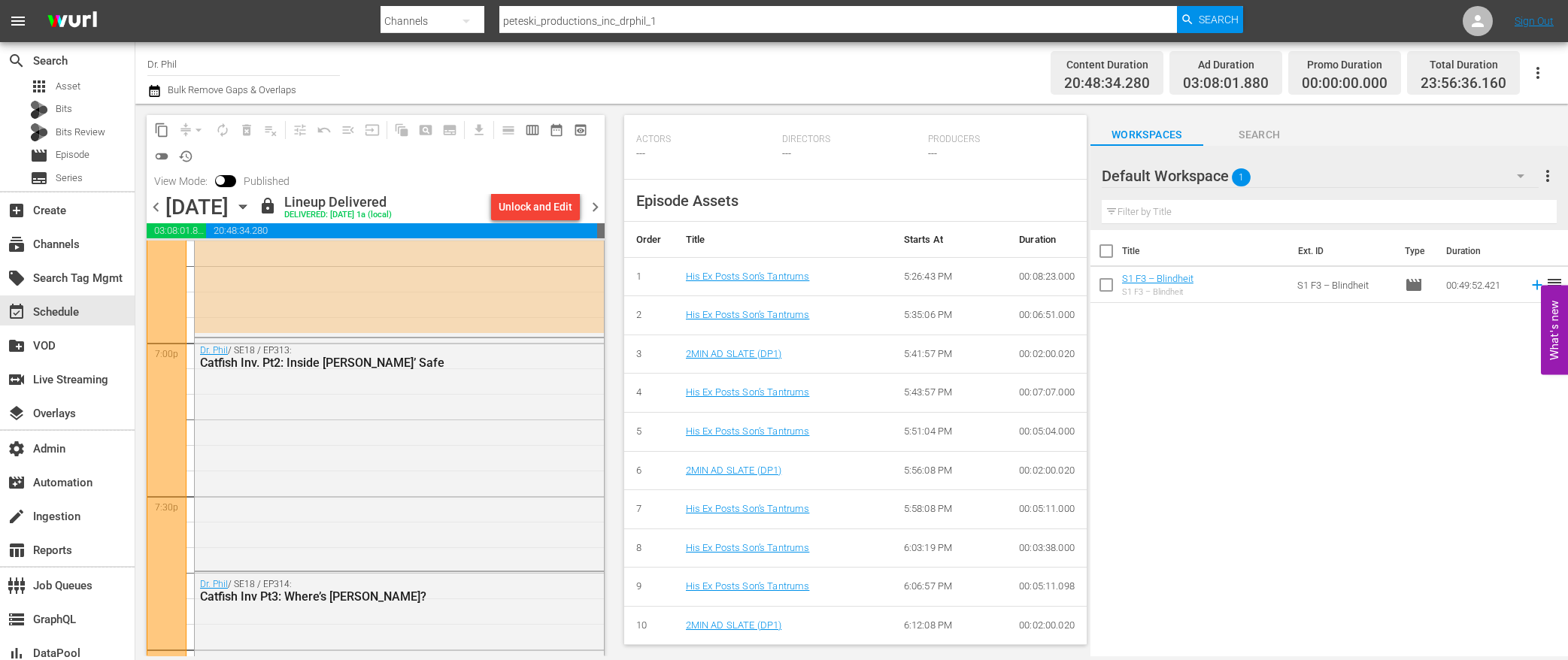
scroll to position [7015, 0]
